Goal: Find specific page/section: Find specific page/section

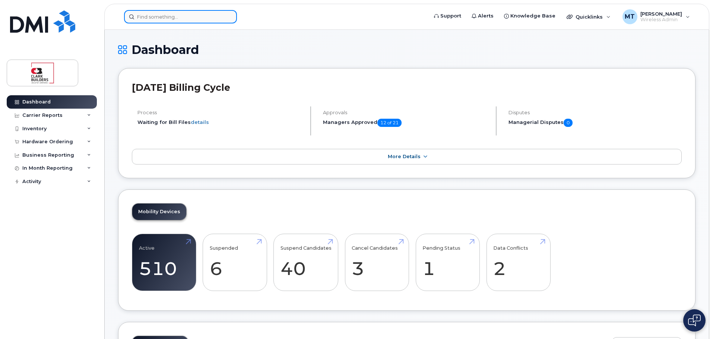
click at [183, 19] on input at bounding box center [180, 16] width 113 height 13
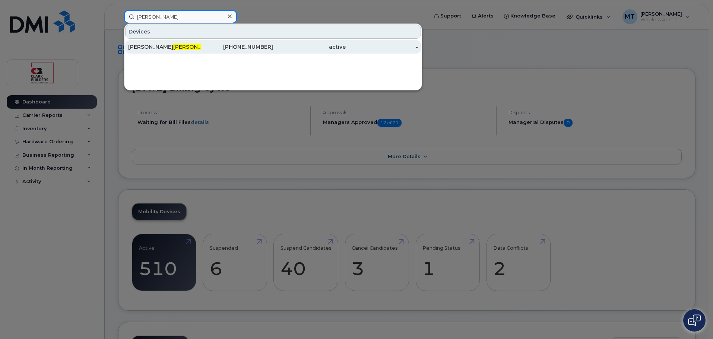
type input "[PERSON_NAME]"
click at [179, 47] on div "[PERSON_NAME]" at bounding box center [164, 46] width 73 height 7
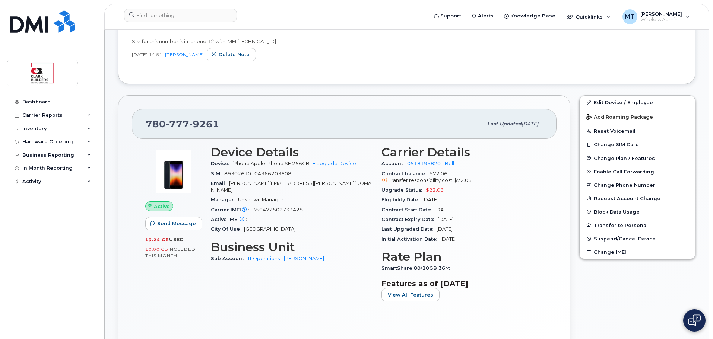
scroll to position [112, 0]
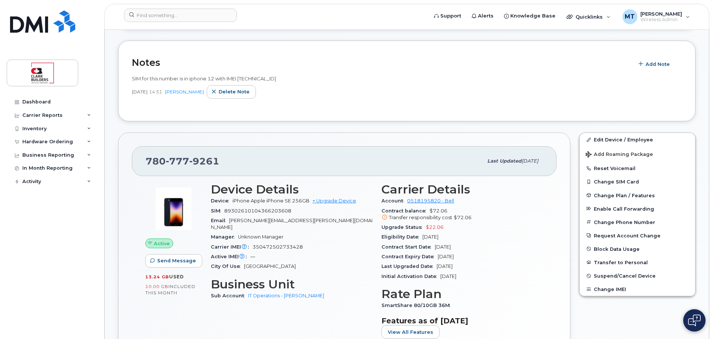
click at [439, 227] on span "$22.06" at bounding box center [435, 228] width 18 height 6
